Goal: Task Accomplishment & Management: Manage account settings

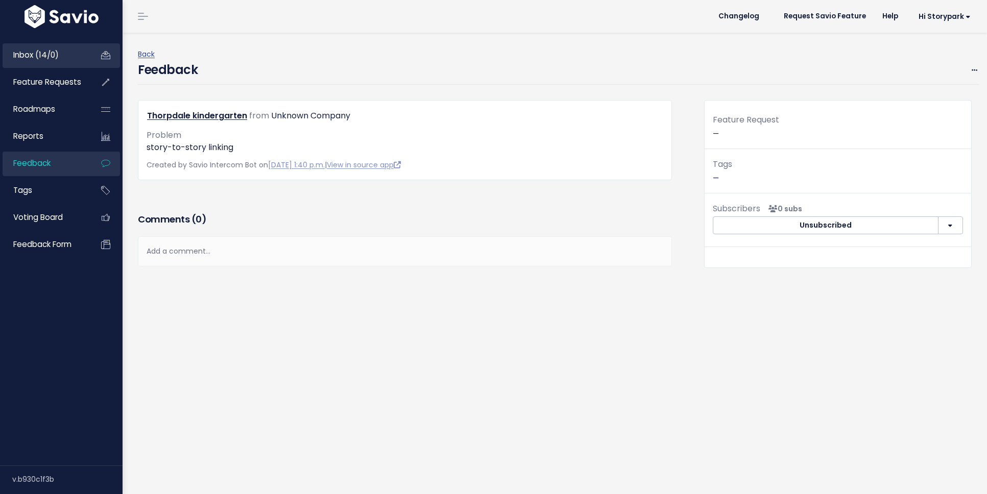
click at [34, 54] on span "Inbox (14/0)" at bounding box center [35, 55] width 45 height 11
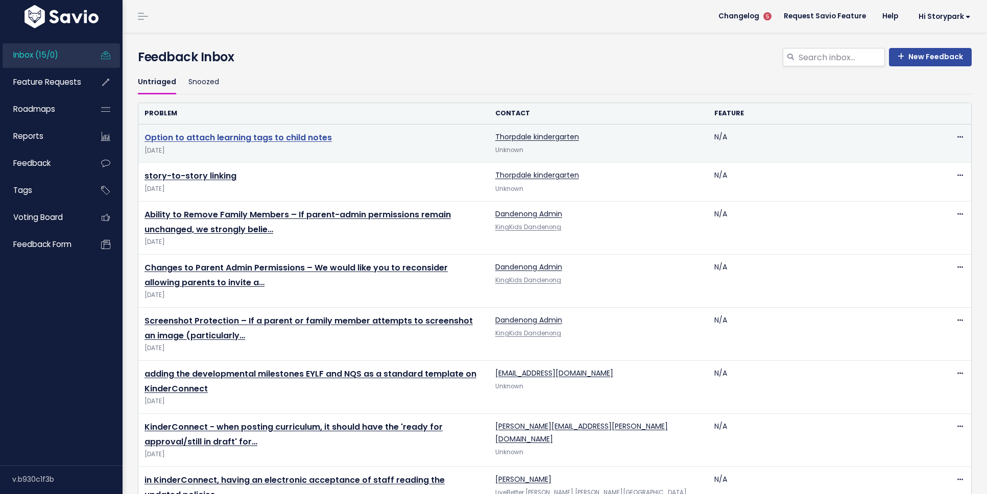
click at [324, 139] on link "Option to attach learning tags to child notes" at bounding box center [238, 138] width 187 height 12
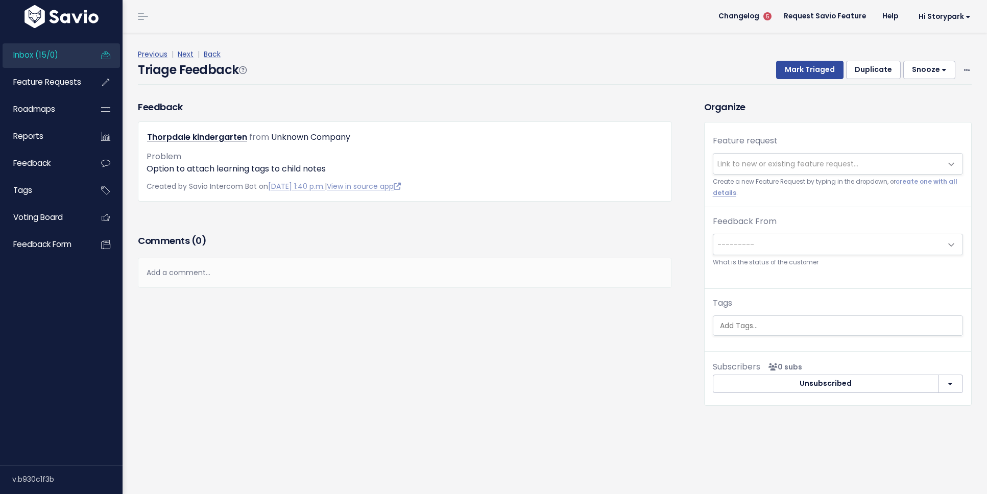
click at [807, 162] on span "Link to new or existing feature request..." at bounding box center [788, 164] width 141 height 10
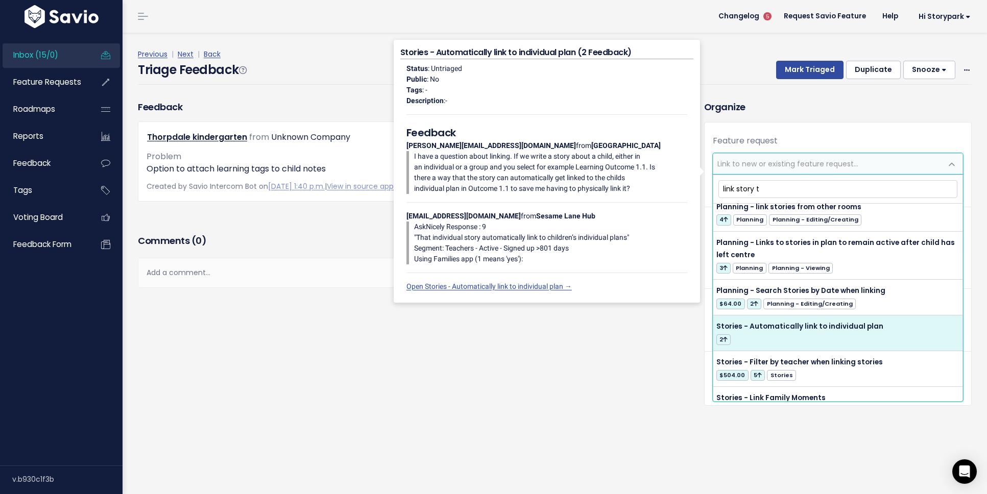
scroll to position [245, 0]
type input "link story to story"
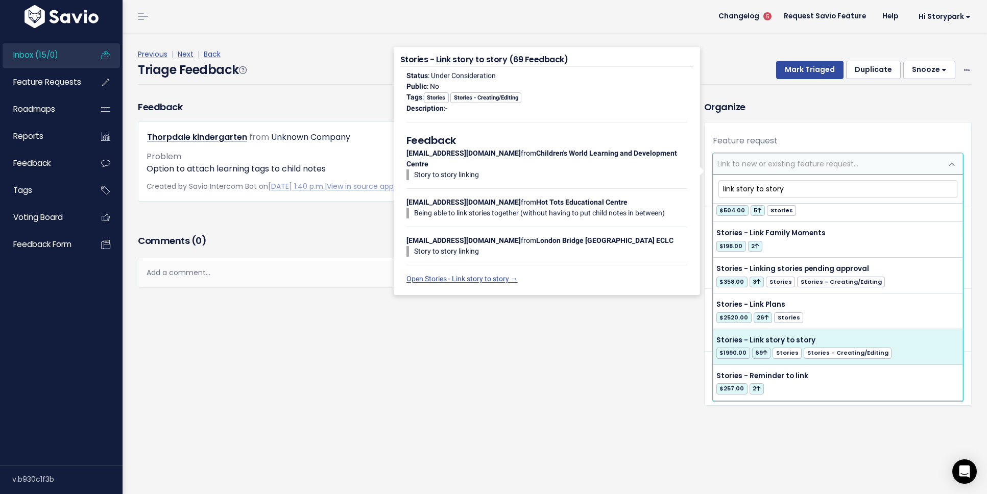
scroll to position [392, 0]
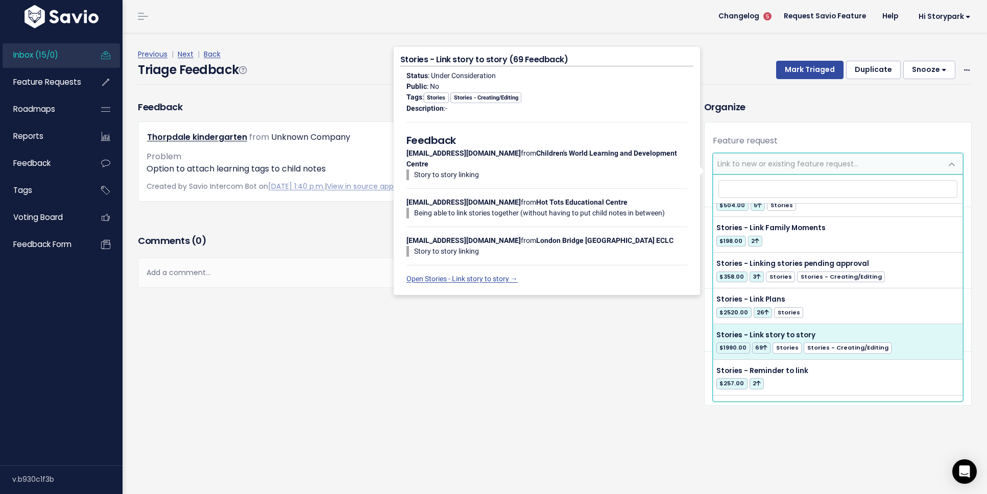
select select "3640"
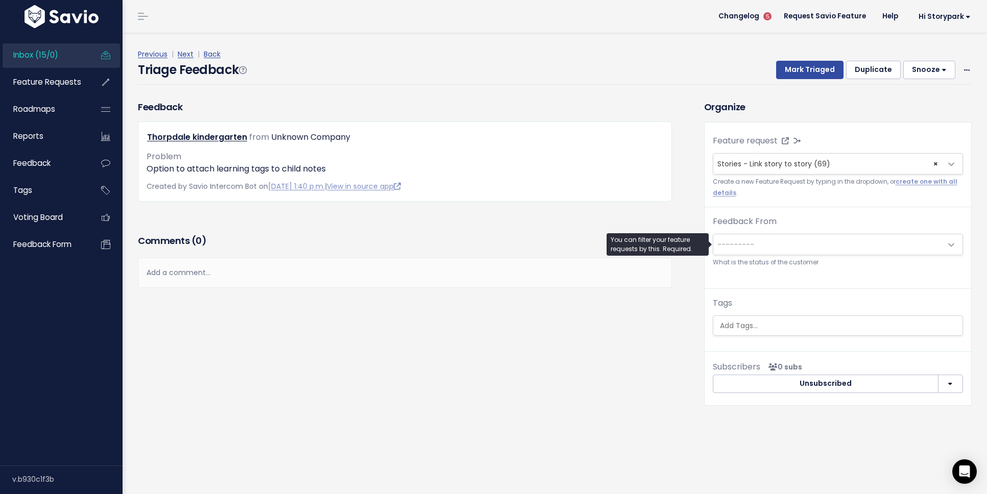
click at [788, 245] on span "---------" at bounding box center [828, 244] width 229 height 20
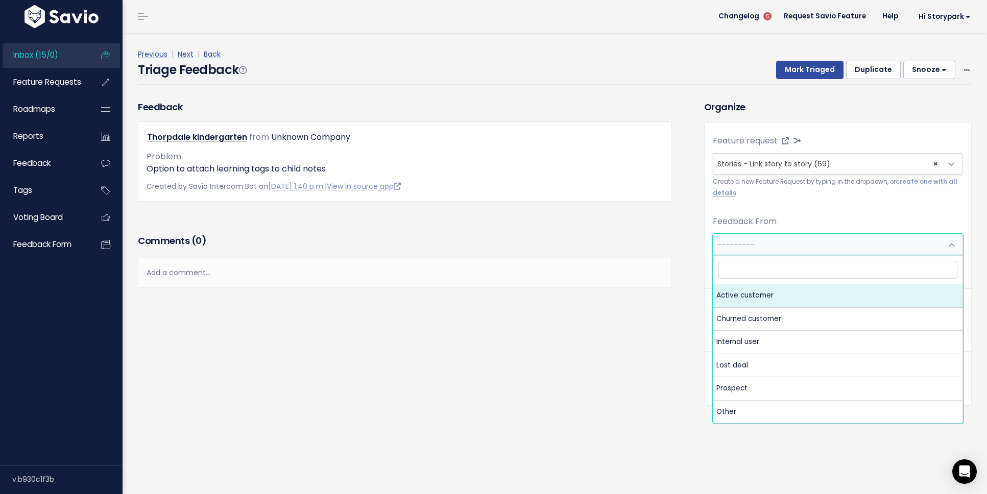
select select "ACTIVE"
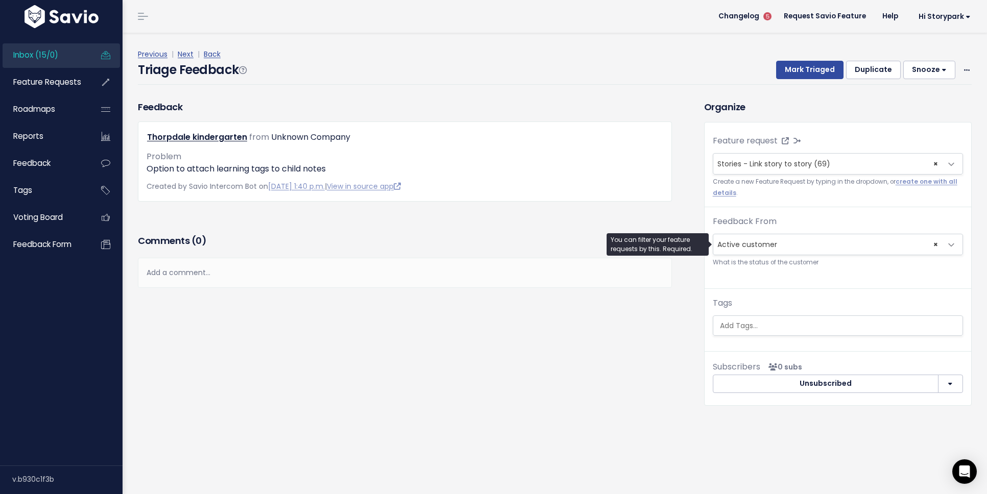
click at [758, 319] on ul at bounding box center [838, 325] width 249 height 19
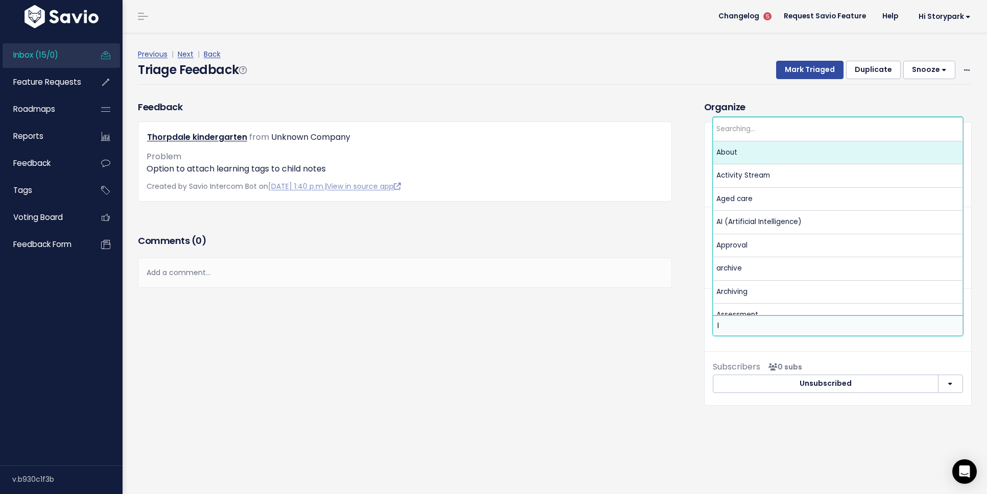
scroll to position [0, 0]
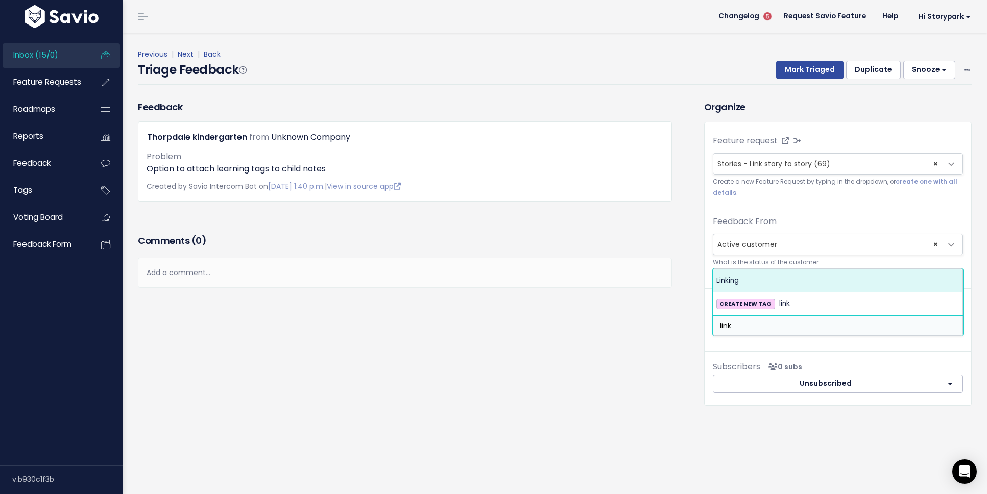
type input "link"
select select "3055"
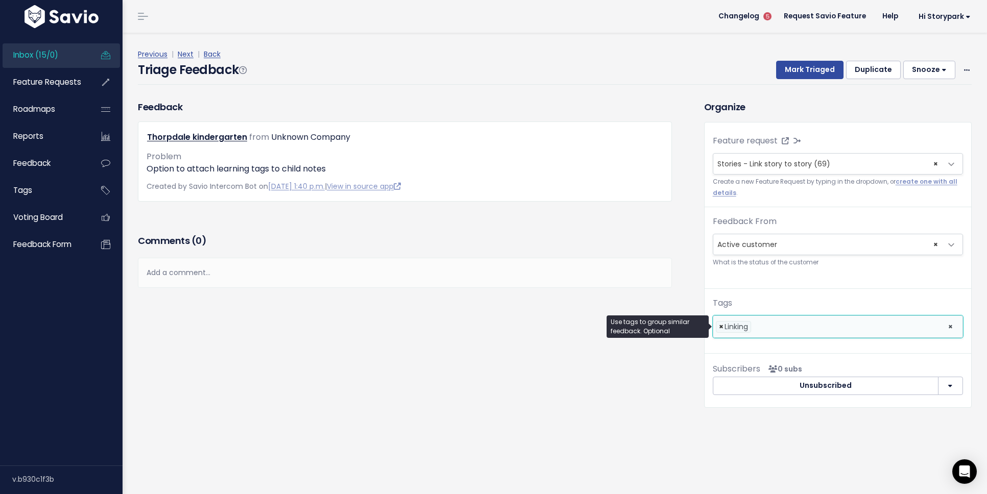
click at [721, 329] on span "×" at bounding box center [721, 327] width 5 height 11
select select
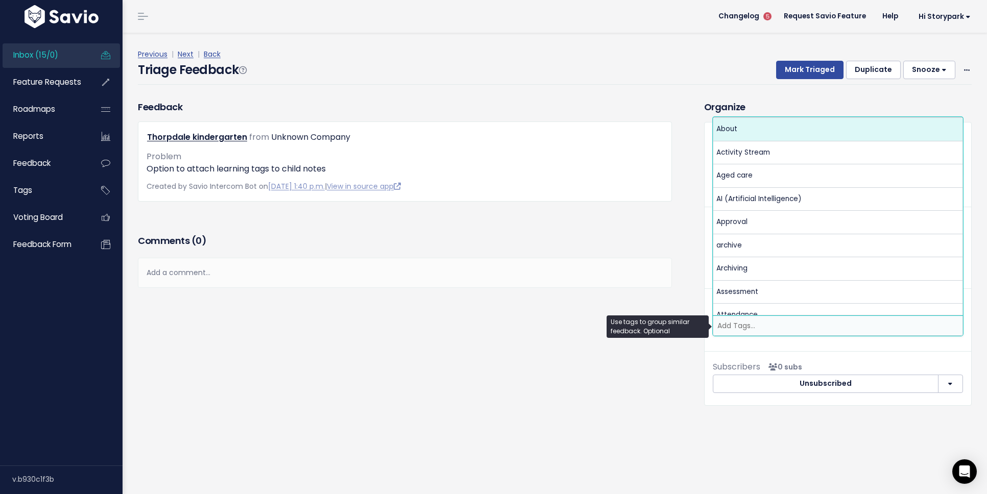
click at [756, 327] on input "search" at bounding box center [838, 326] width 249 height 11
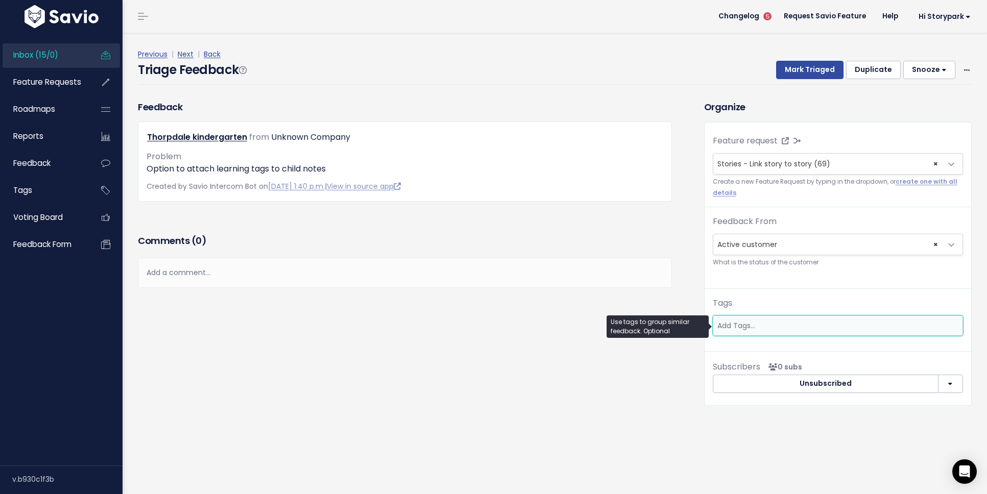
click at [756, 327] on input "search" at bounding box center [838, 326] width 249 height 11
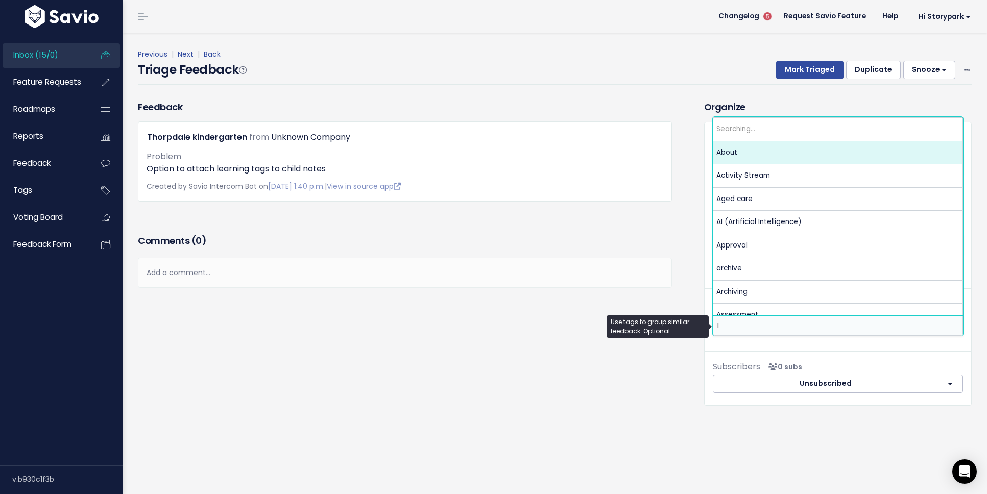
scroll to position [0, 0]
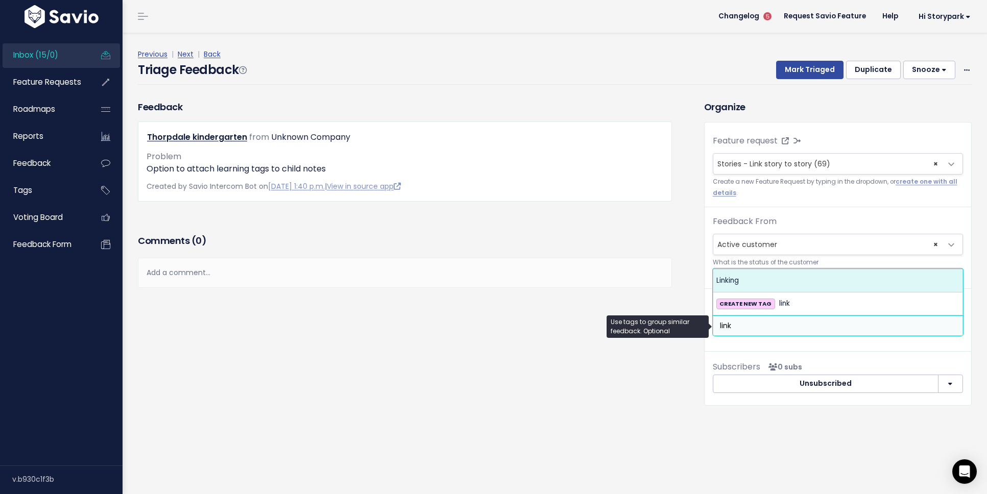
type input "link"
select select "3055"
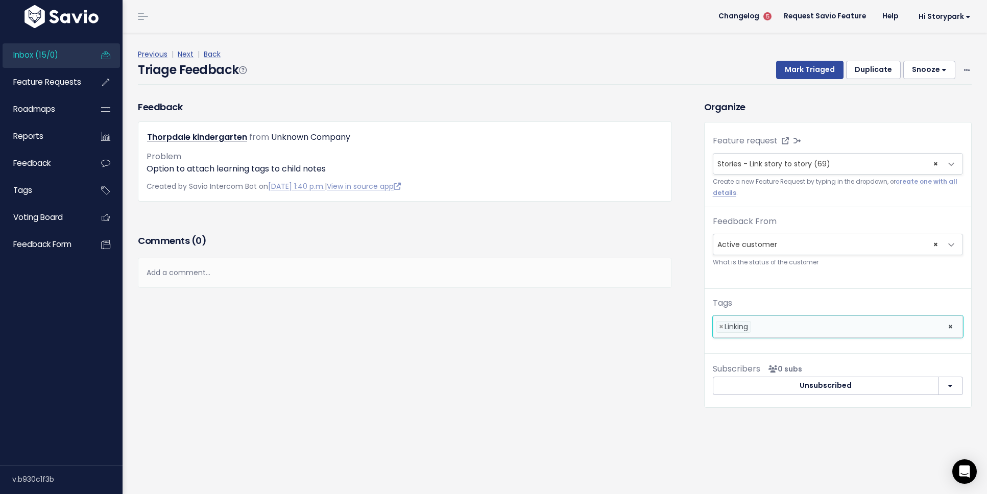
click at [744, 386] on button "Unsubscribed" at bounding box center [826, 386] width 226 height 18
click at [642, 371] on div "Feedback Thorpdale kindergarten from Unknown Company" at bounding box center [413, 261] width 567 height 323
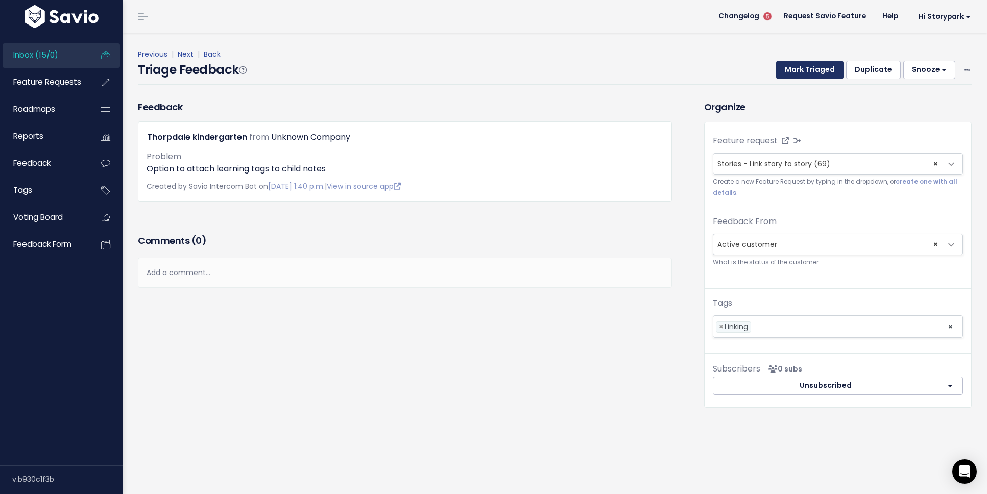
click at [809, 72] on button "Mark Triaged" at bounding box center [809, 70] width 67 height 18
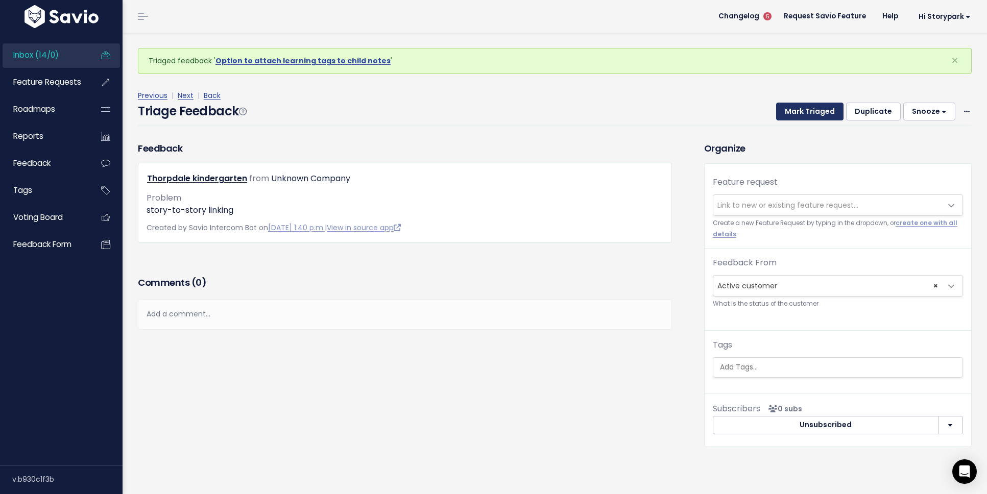
click at [800, 115] on button "Mark Triaged" at bounding box center [809, 112] width 67 height 18
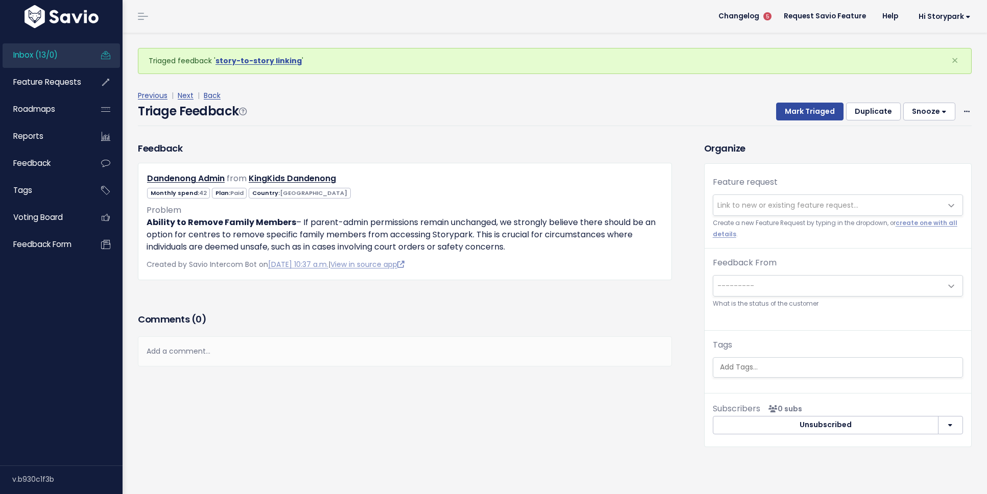
click at [52, 57] on span "Inbox (13/0)" at bounding box center [35, 55] width 44 height 11
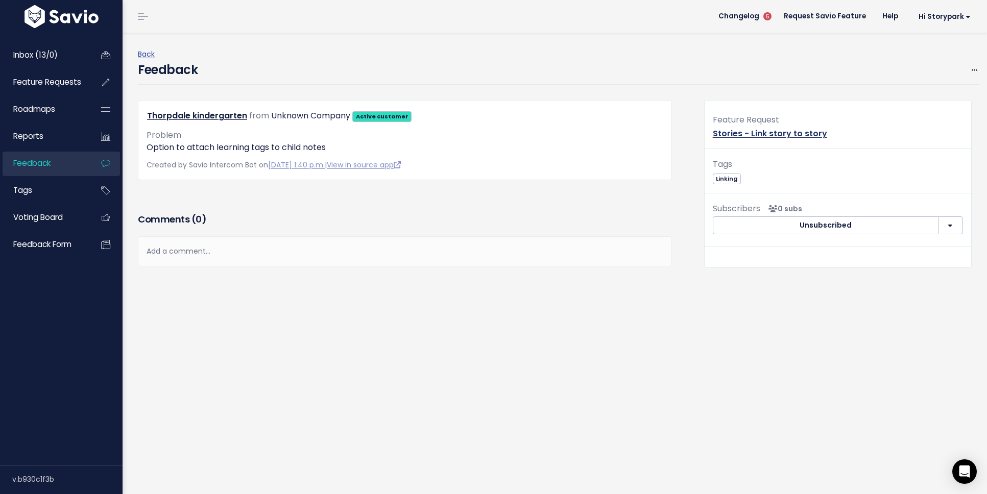
click at [741, 133] on link "Stories - Link story to story" at bounding box center [770, 134] width 114 height 12
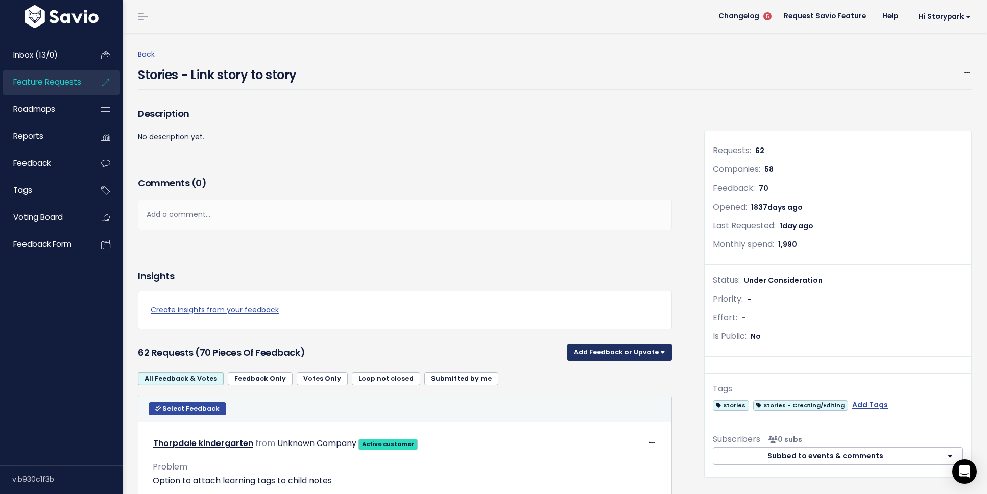
click at [655, 358] on button "Add Feedback or Upvote" at bounding box center [620, 352] width 105 height 16
click at [398, 347] on h3 "62 Requests (70 pieces of Feedback)" at bounding box center [351, 353] width 426 height 14
click at [143, 46] on div "Back Stories - Link story to story Edit Merge Delete" at bounding box center [559, 69] width 842 height 73
click at [148, 56] on link "Back" at bounding box center [146, 54] width 17 height 10
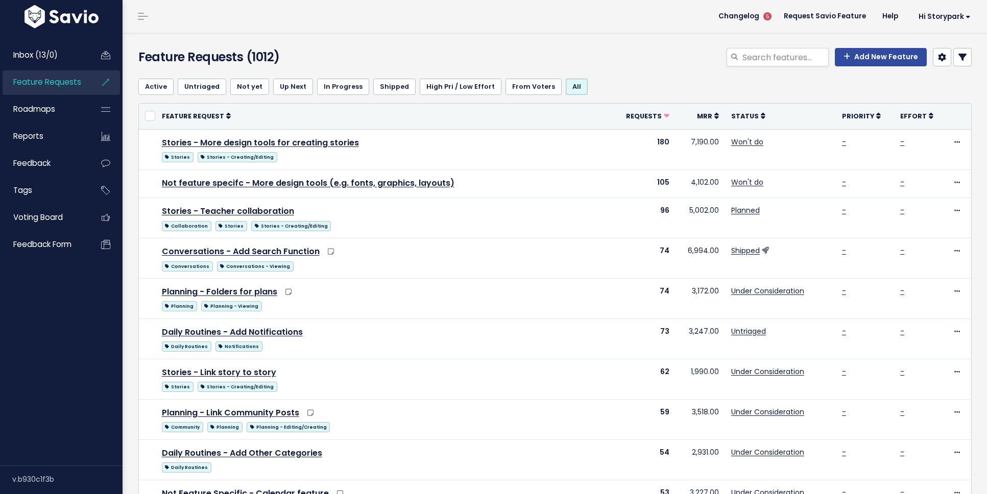
click at [48, 81] on span "Feature Requests" at bounding box center [47, 82] width 68 height 11
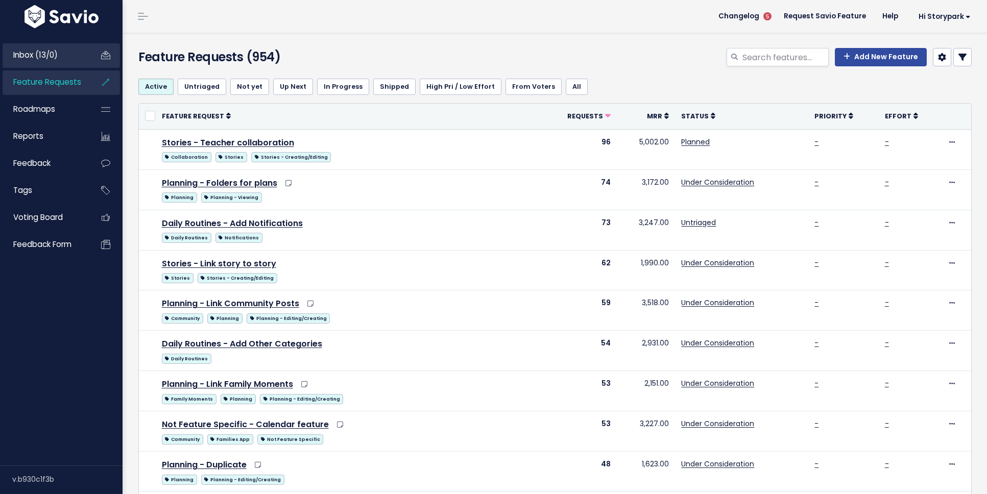
click at [30, 55] on span "Inbox (13/0)" at bounding box center [35, 55] width 44 height 11
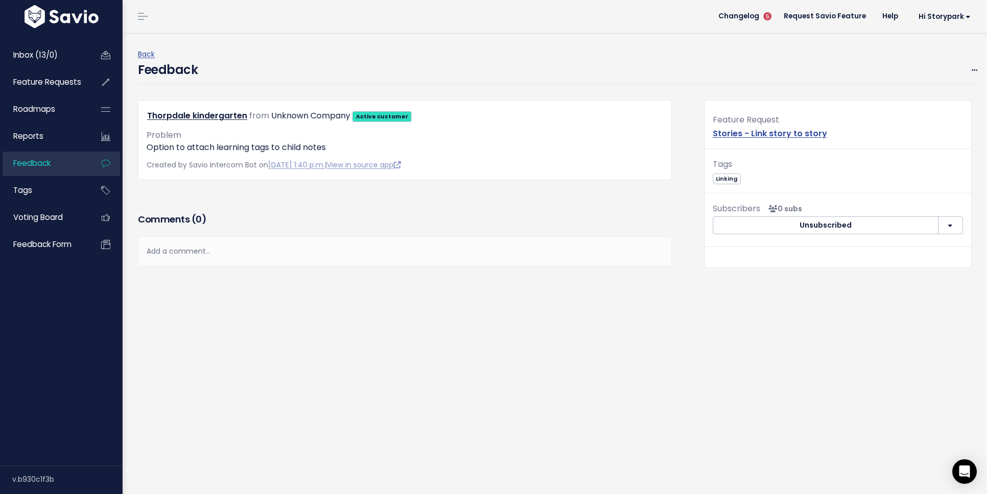
click at [953, 225] on button "button" at bounding box center [950, 226] width 25 height 18
click at [970, 69] on span at bounding box center [975, 70] width 10 height 13
click at [941, 93] on link "Edit" at bounding box center [935, 98] width 74 height 20
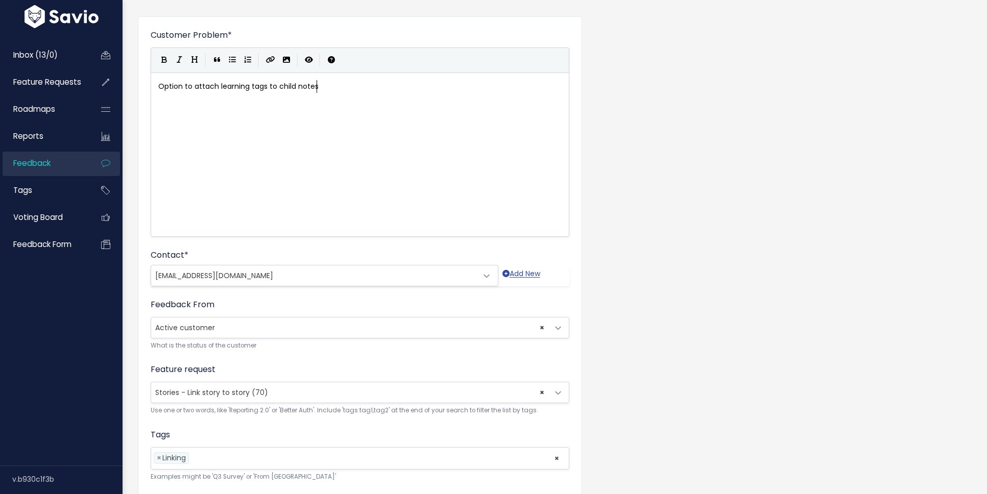
scroll to position [134, 0]
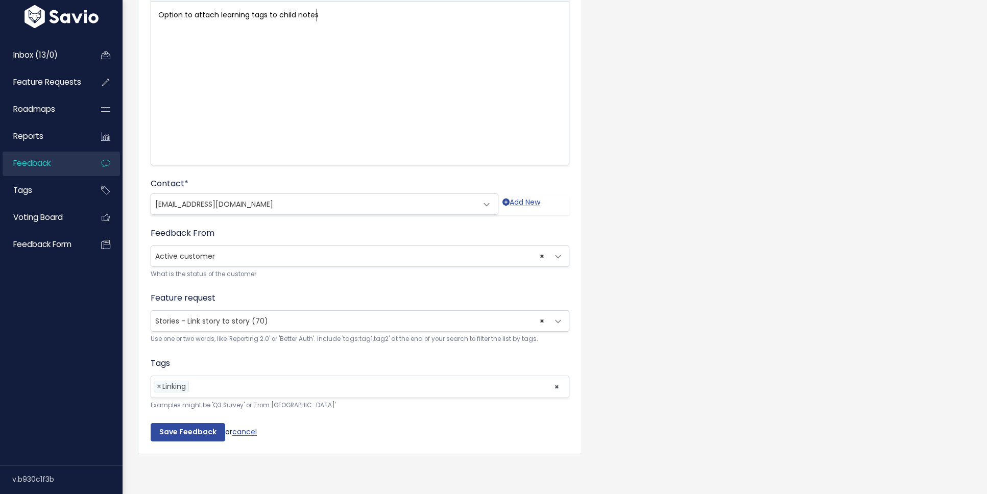
click at [369, 317] on span "× Stories - Link story to story (70)" at bounding box center [349, 321] width 397 height 20
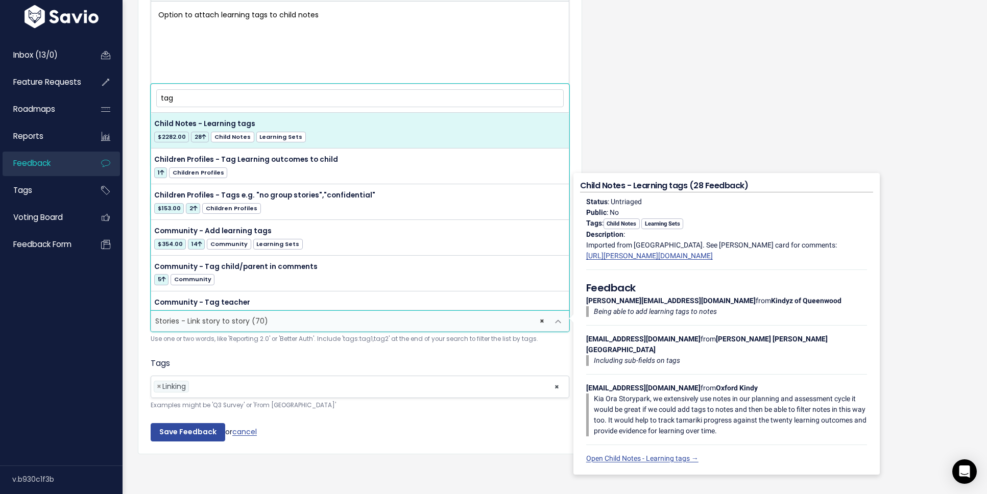
type input "tag"
select select "3222"
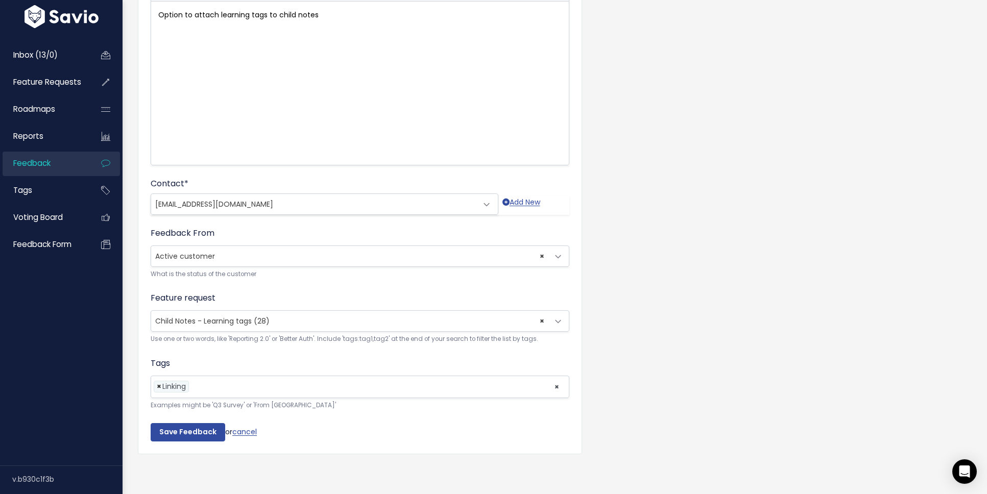
click at [160, 388] on span "×" at bounding box center [159, 387] width 5 height 11
select select
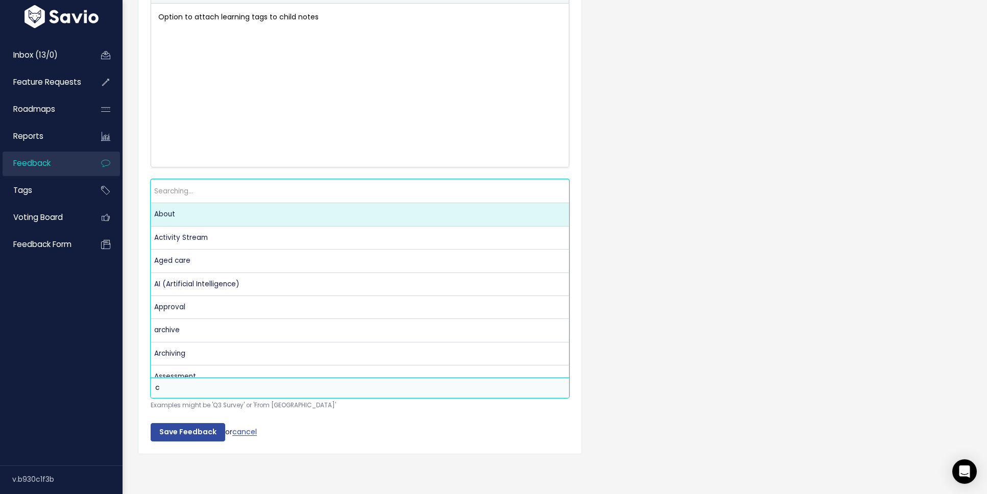
scroll to position [0, 0]
type input "child"
select select "624"
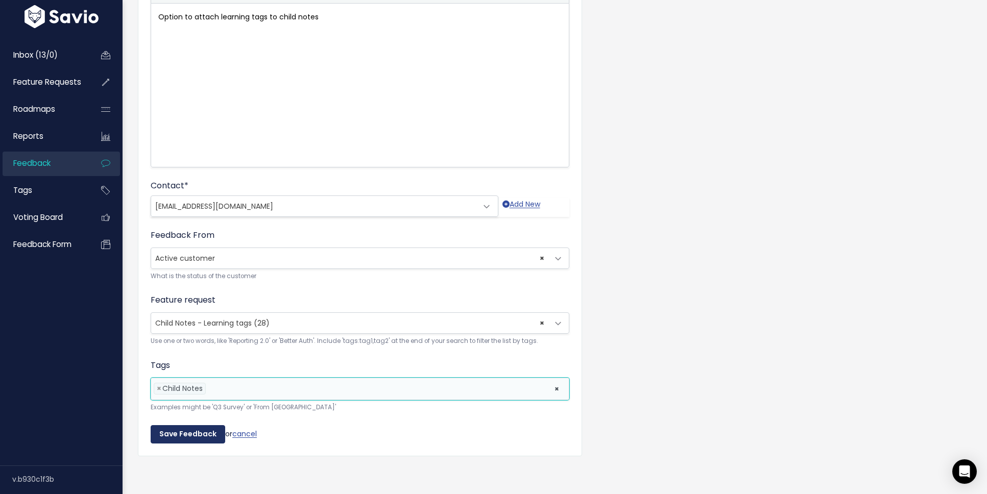
click at [177, 433] on input "Save Feedback" at bounding box center [188, 435] width 75 height 18
